Goal: Check status: Check status

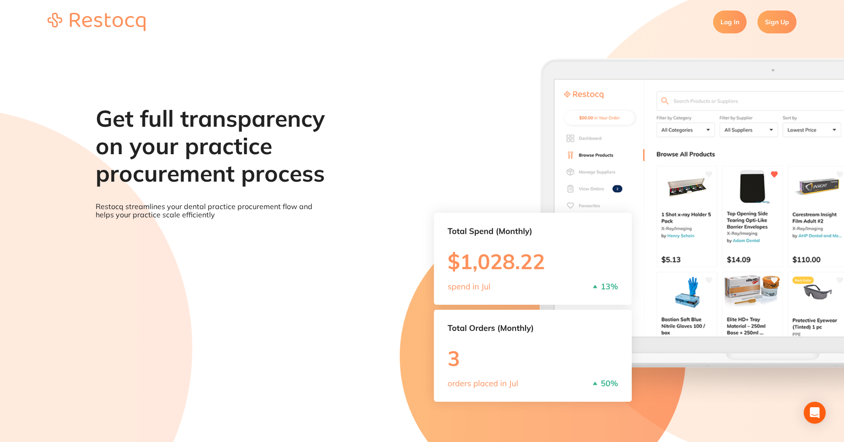
click at [735, 20] on link "Log In" at bounding box center [729, 22] width 33 height 23
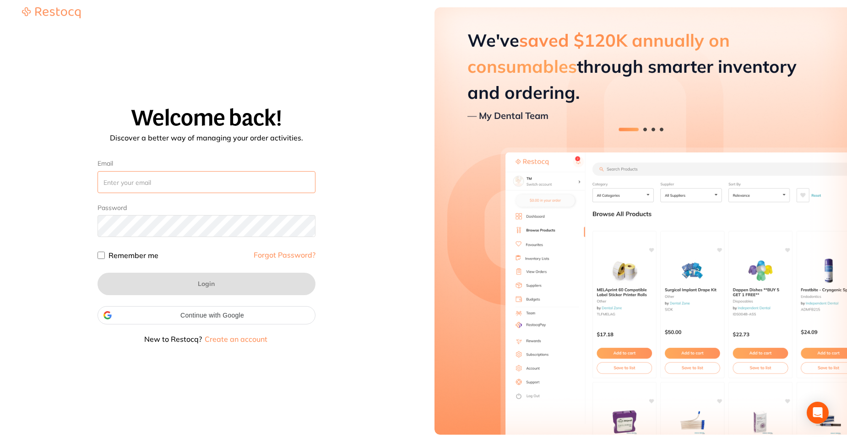
type input "[PERSON_NAME][EMAIL_ADDRESS][PERSON_NAME][DOMAIN_NAME]"
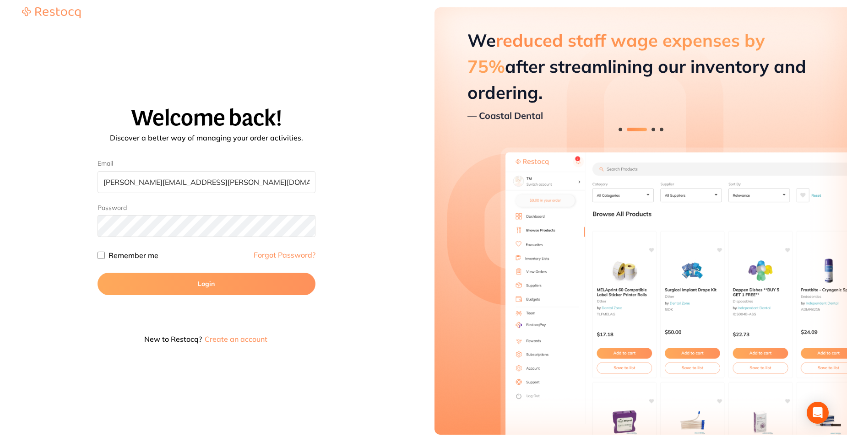
click at [164, 277] on button "Login" at bounding box center [206, 284] width 218 height 22
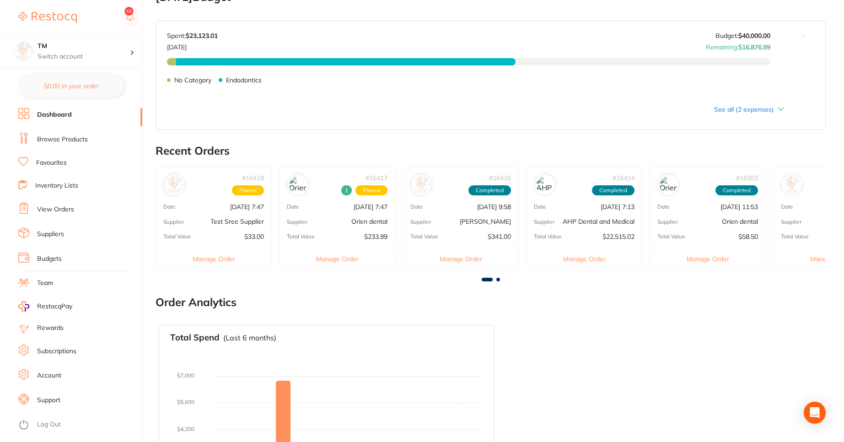
scroll to position [165, 0]
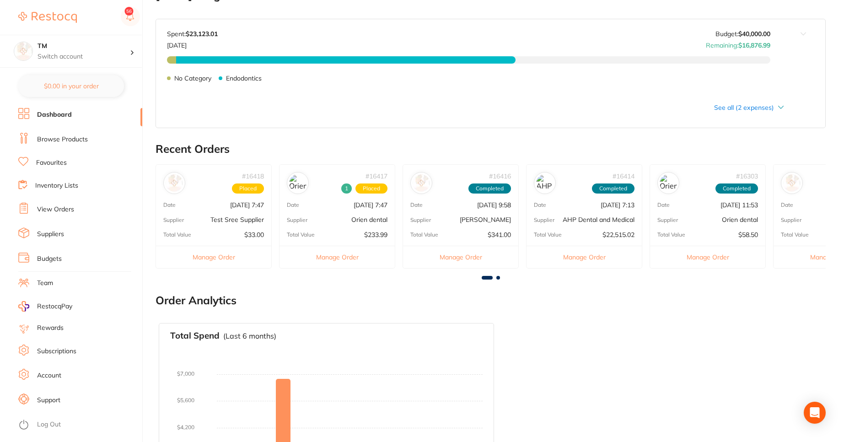
click at [70, 210] on link "View Orders" at bounding box center [55, 209] width 37 height 9
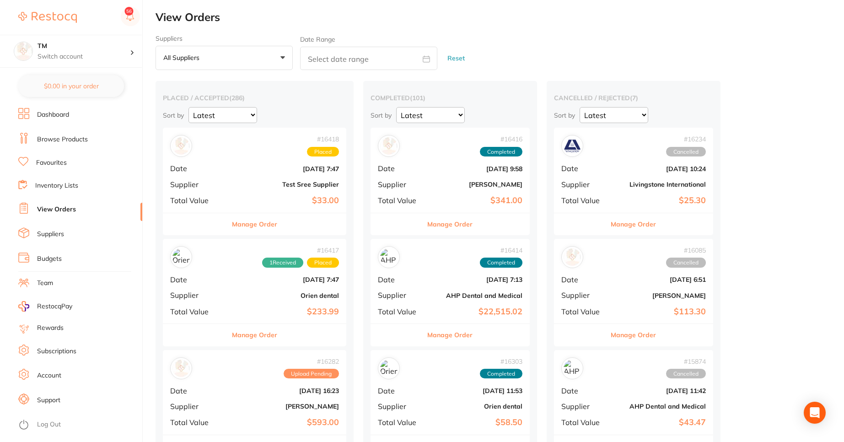
click at [64, 238] on link "Suppliers" at bounding box center [50, 234] width 27 height 9
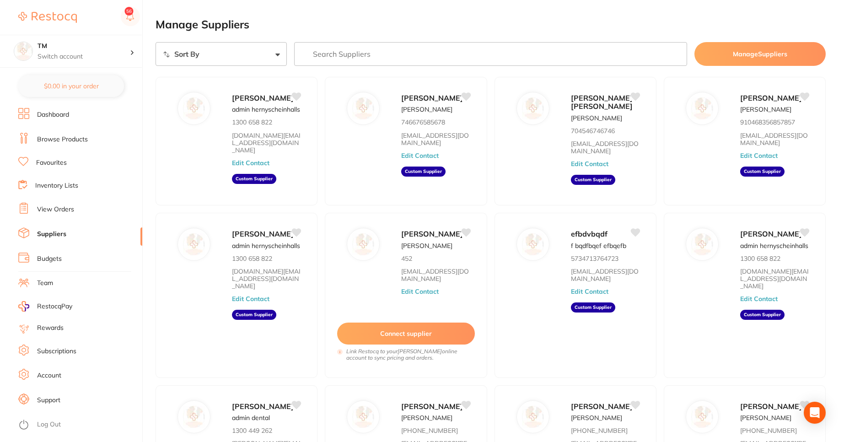
click at [63, 215] on li "View Orders" at bounding box center [80, 210] width 124 height 14
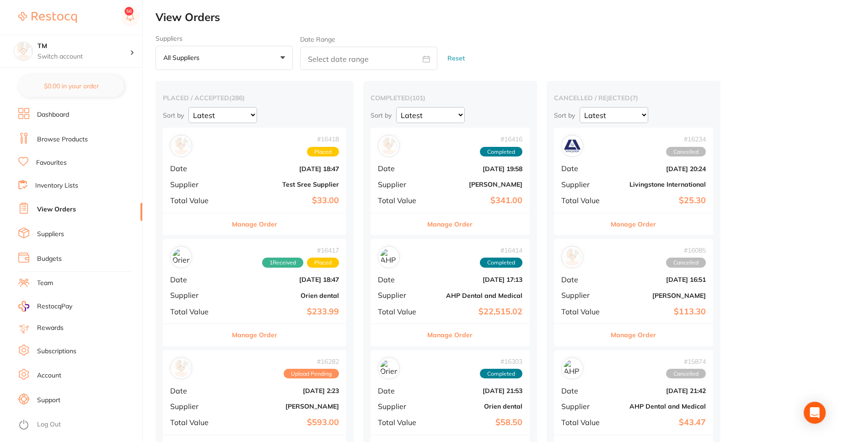
click at [256, 164] on div "# 16418 Placed Date Oct 6 2025, 18:47 Supplier Test Sree Supplier Total Value $…" at bounding box center [254, 170] width 183 height 85
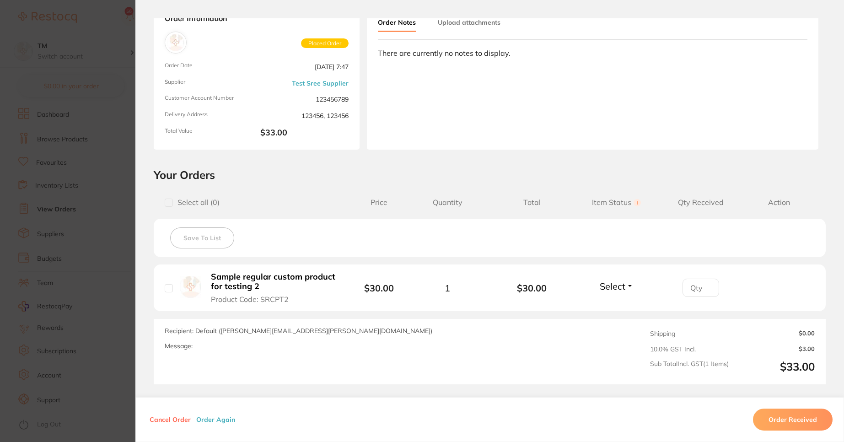
scroll to position [135, 0]
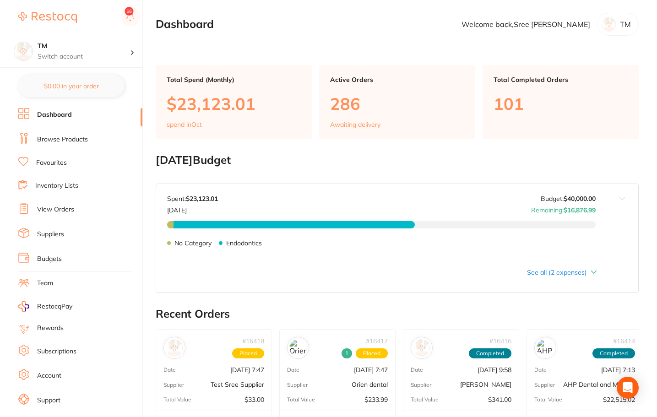
click at [57, 414] on ul "Dashboard Browse Products Favourites Inventory Lists View Orders Suppliers Budg…" at bounding box center [80, 266] width 124 height 316
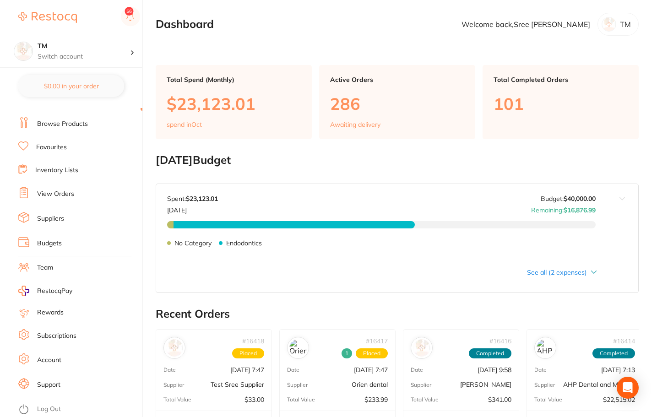
click at [52, 407] on link "Log Out" at bounding box center [49, 408] width 24 height 9
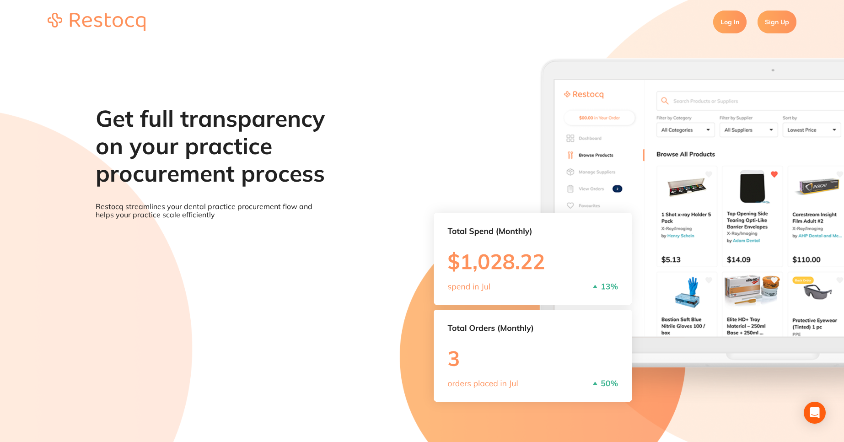
click at [727, 27] on link "Log In" at bounding box center [729, 22] width 33 height 23
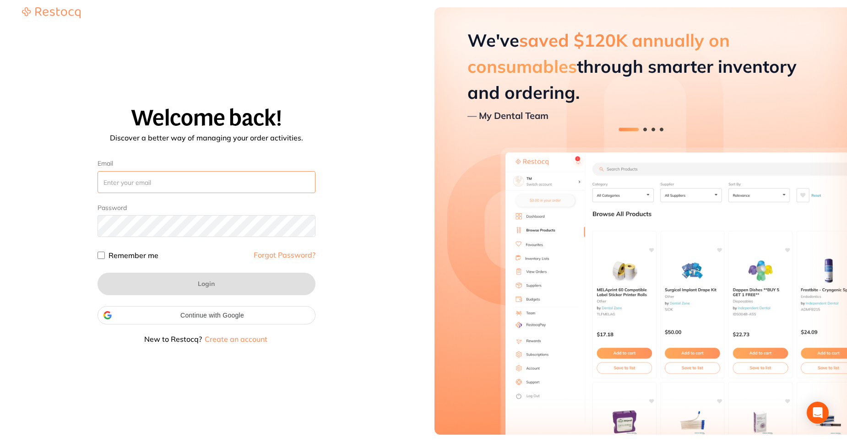
type input "sreeraj.somarajan@terrificminds.com"
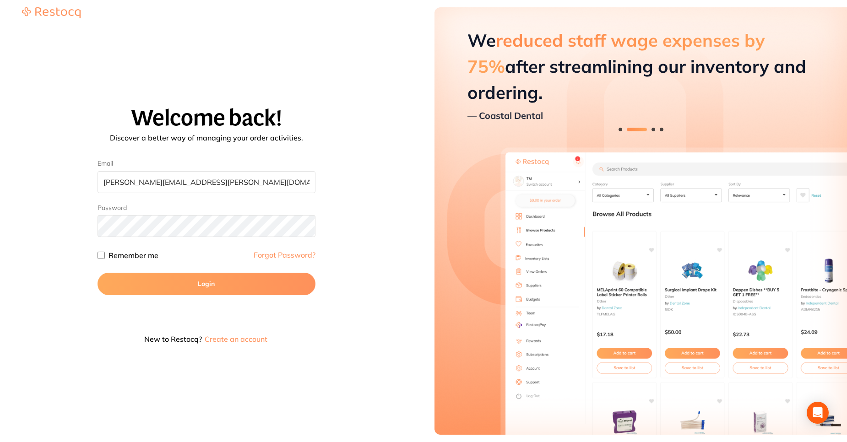
click at [391, 442] on section "Welcome back! Discover a better way of managing your order activities. Email sr…" at bounding box center [206, 221] width 412 height 442
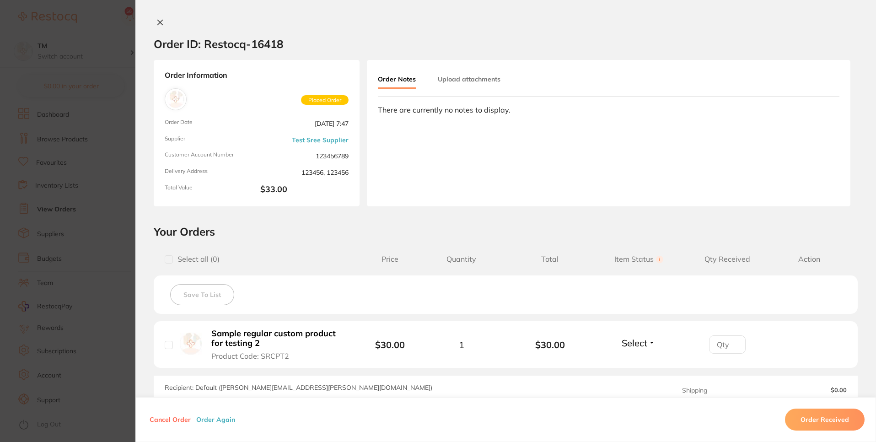
scroll to position [135, 0]
